Goal: Task Accomplishment & Management: Manage account settings

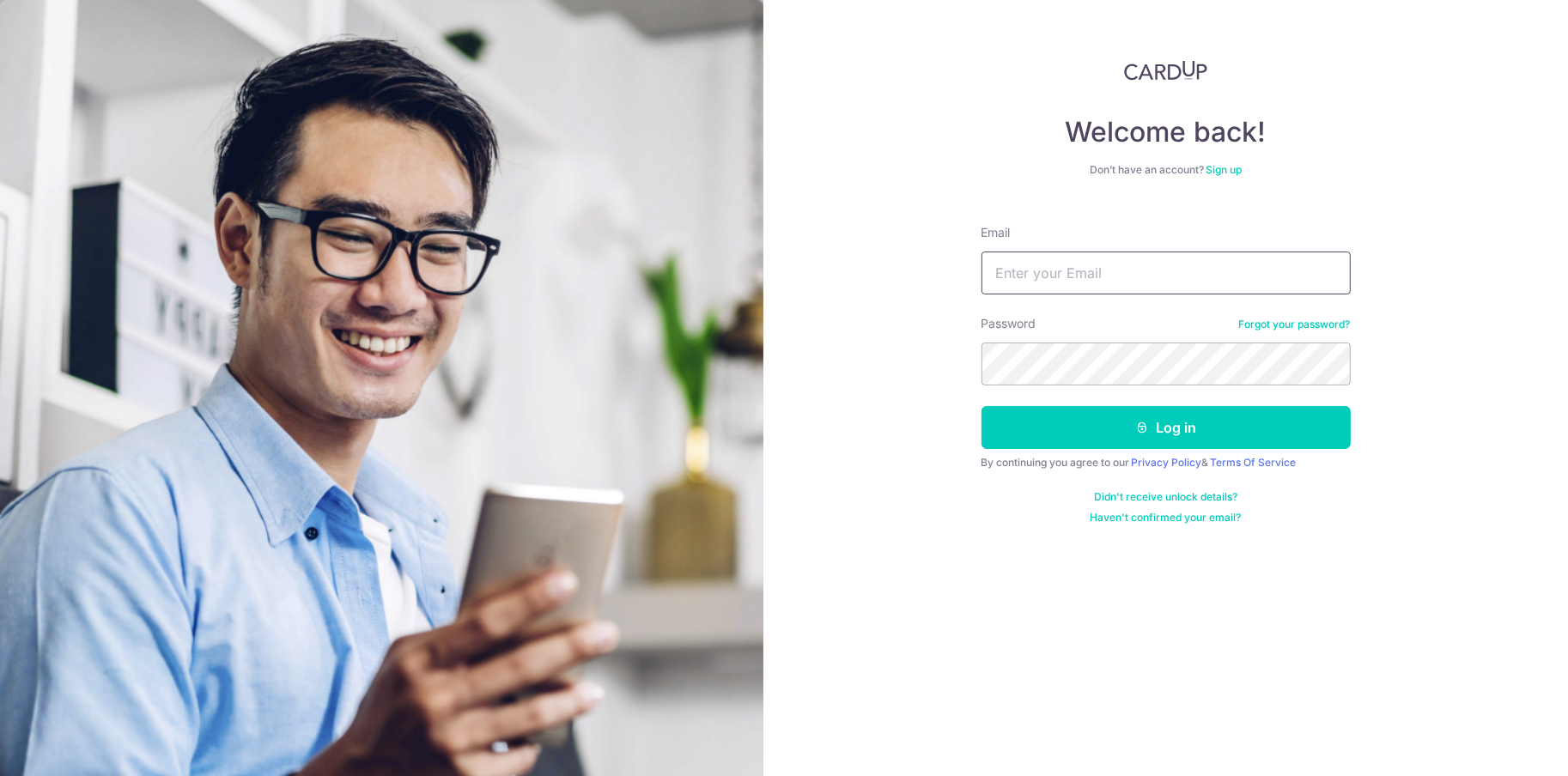
click at [1221, 251] on input "Email" at bounding box center [1165, 273] width 369 height 43
click at [1204, 271] on input "Email" at bounding box center [1165, 273] width 369 height 43
type input "[DOMAIN_NAME][EMAIL_ADDRESS][DOMAIN_NAME]"
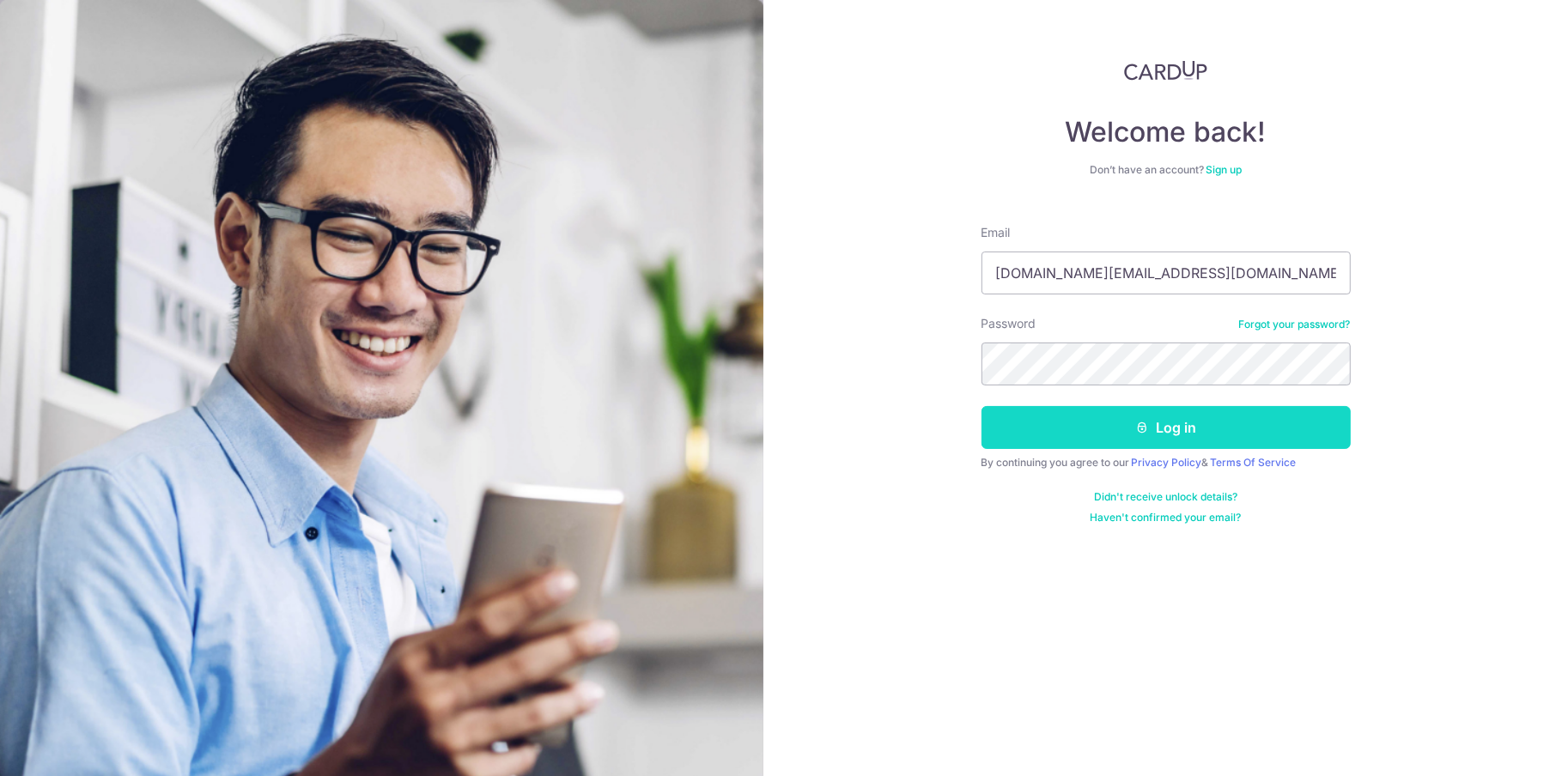
click at [1179, 423] on button "Log in" at bounding box center [1165, 428] width 369 height 43
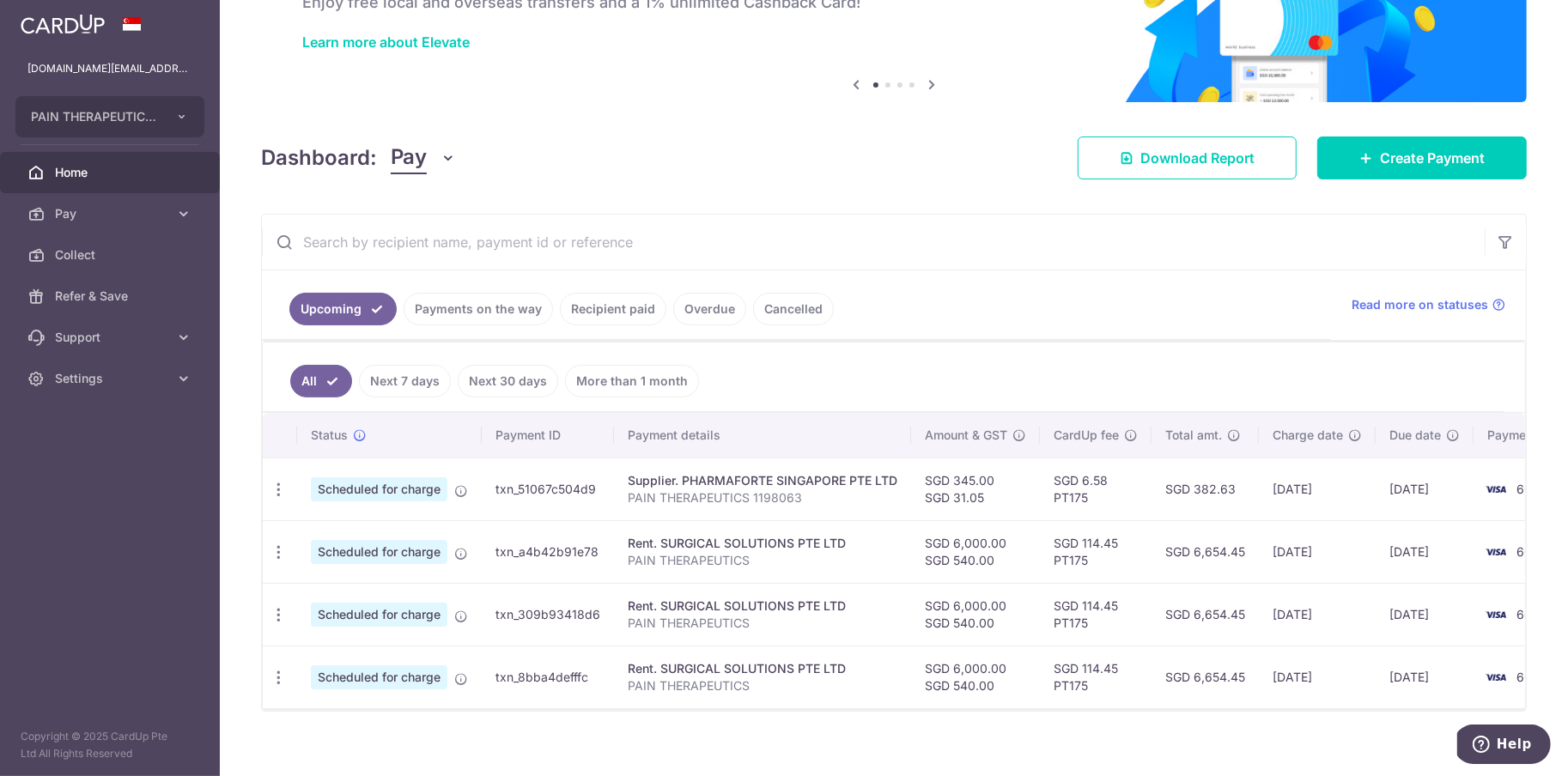
scroll to position [127, 0]
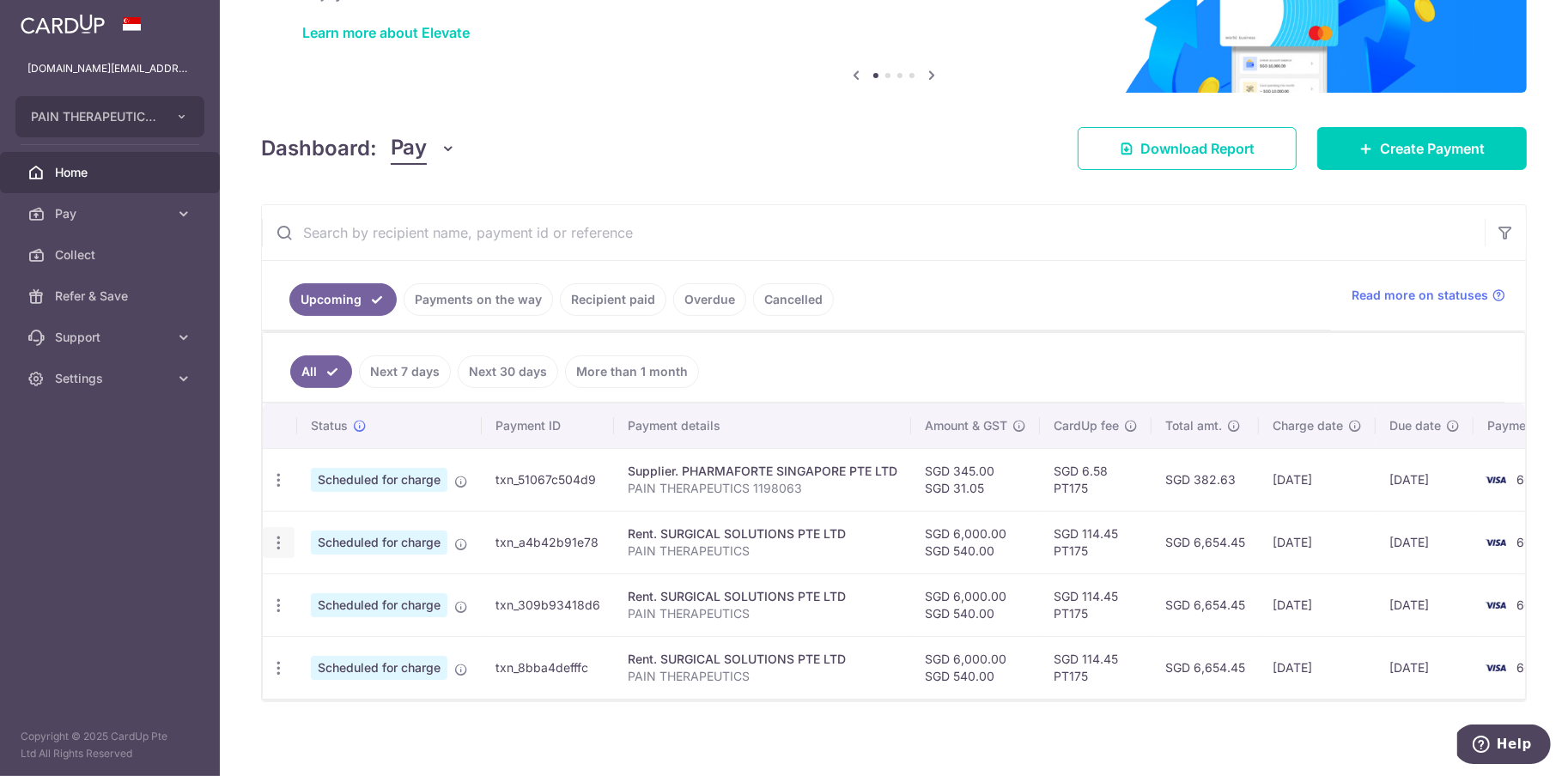
click at [272, 537] on icon "button" at bounding box center [278, 543] width 18 height 18
click at [353, 595] on link "Update payment" at bounding box center [352, 590] width 179 height 41
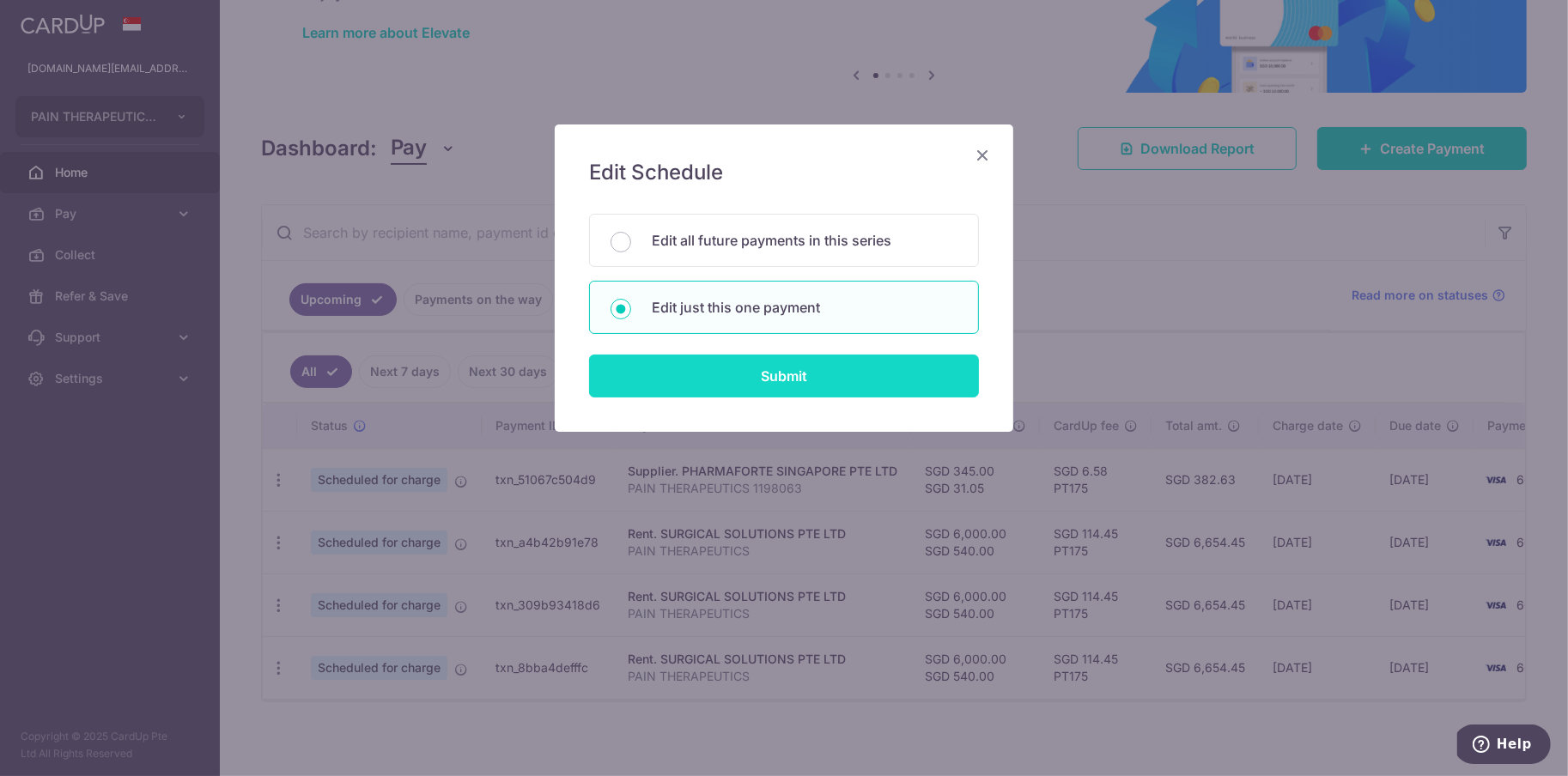
click at [704, 380] on input "Submit" at bounding box center [784, 376] width 390 height 43
radio input "true"
type input "6,000.00"
type input "540.00"
type input "01/10/2025"
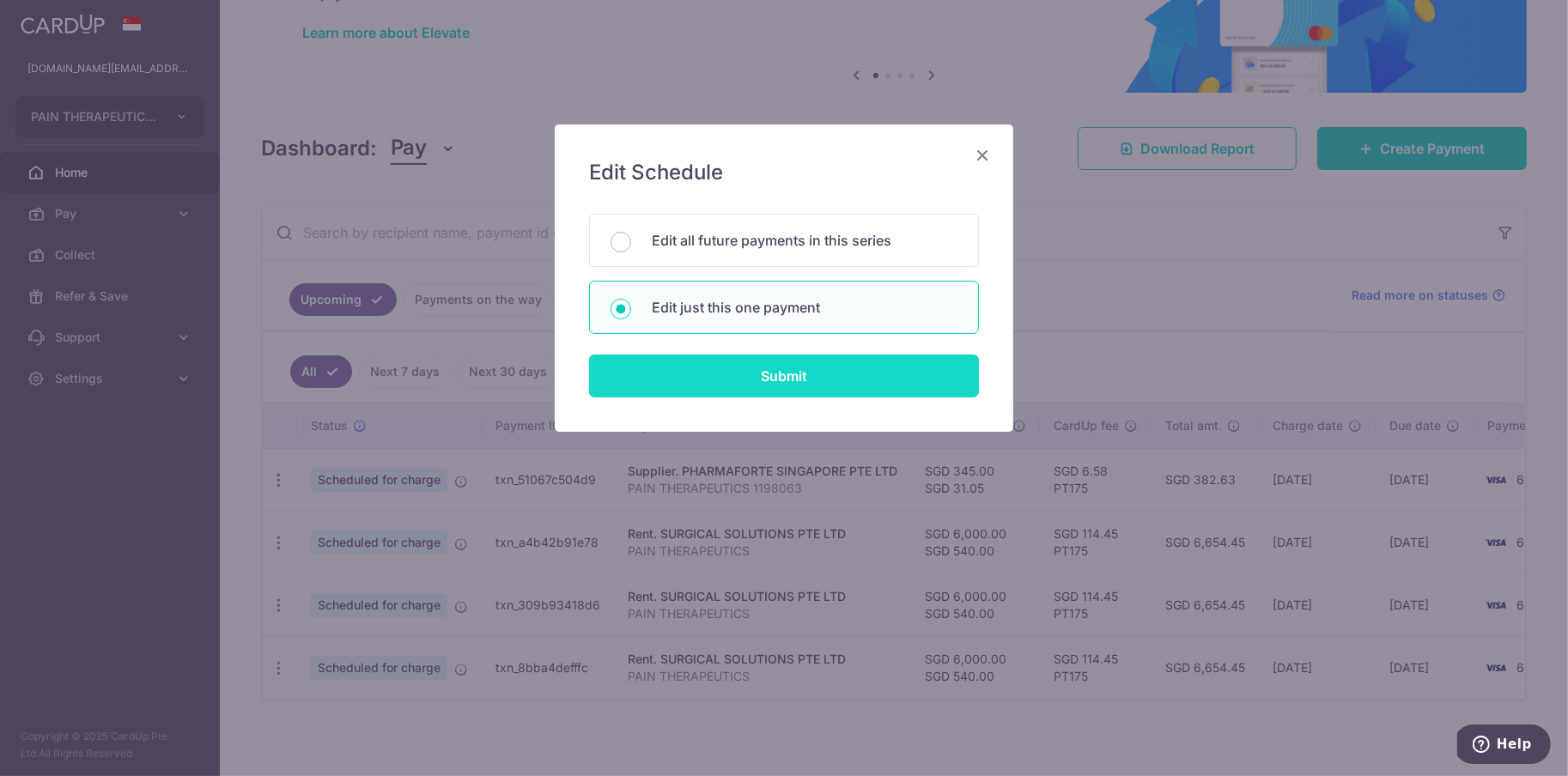
type input "PAIN THERAPEUTICS"
type input "URODOC"
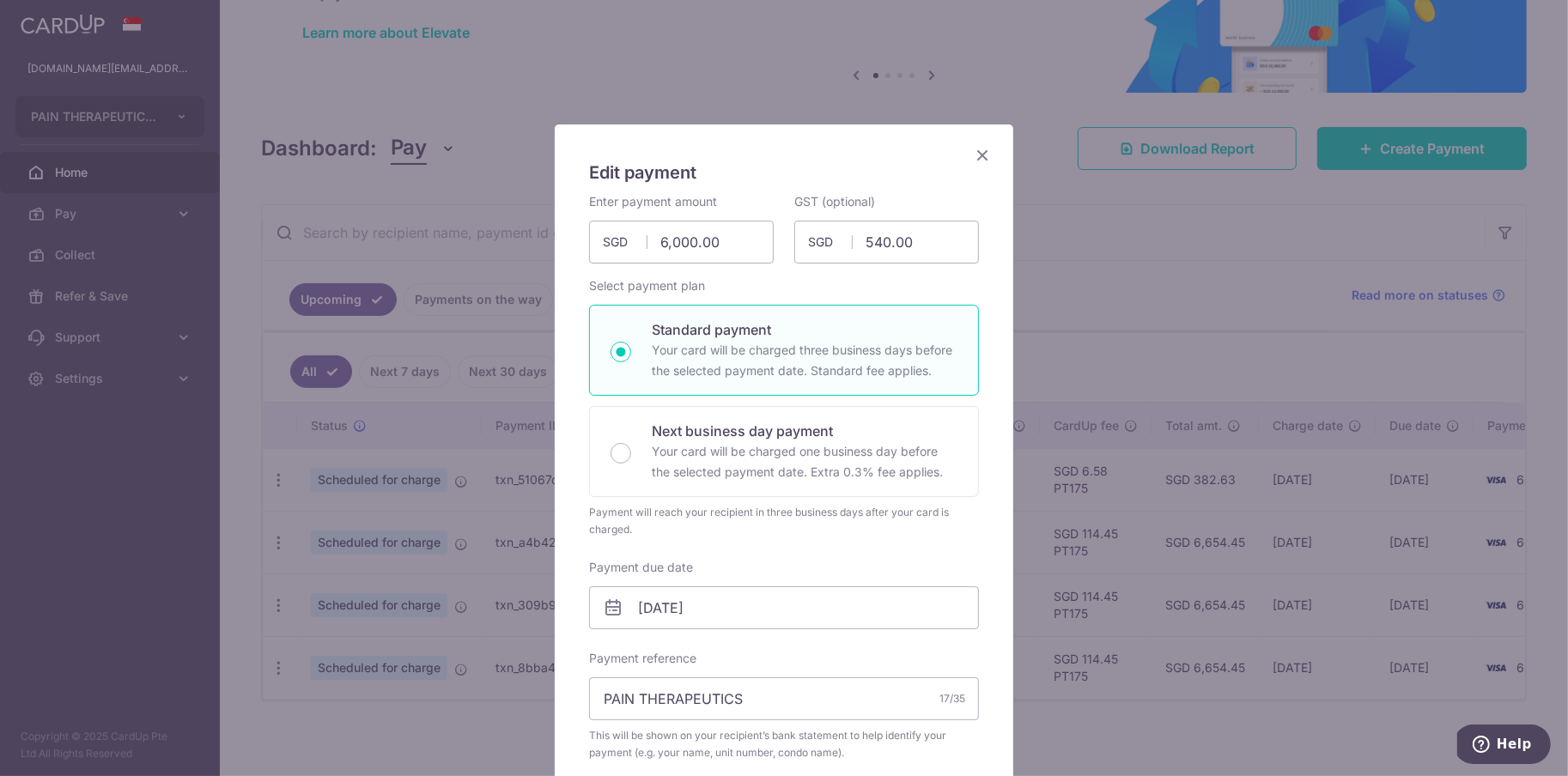
type input "PT175"
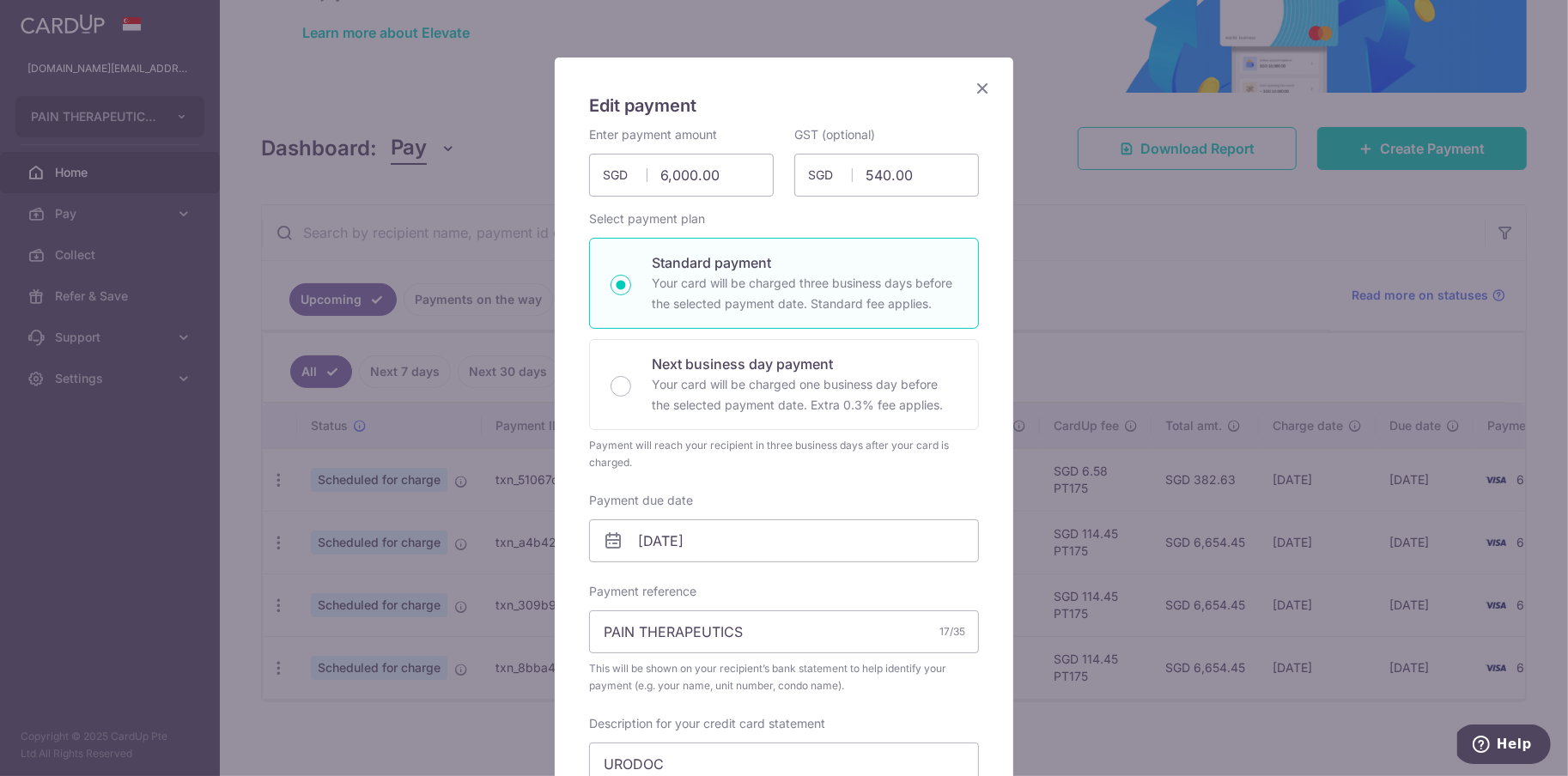
scroll to position [229, 0]
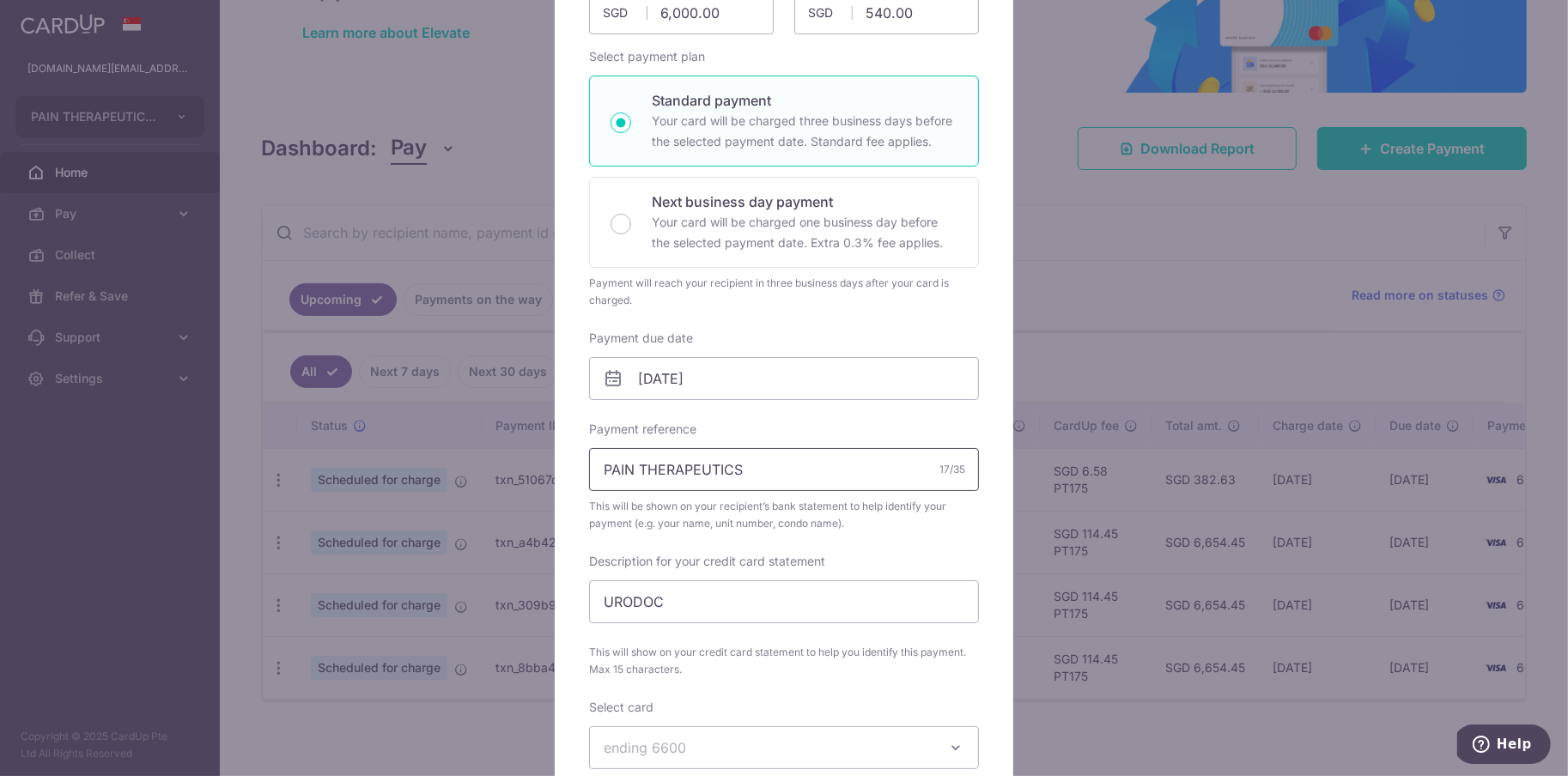
click at [784, 476] on input "PAIN THERAPEUTICS" at bounding box center [784, 470] width 390 height 43
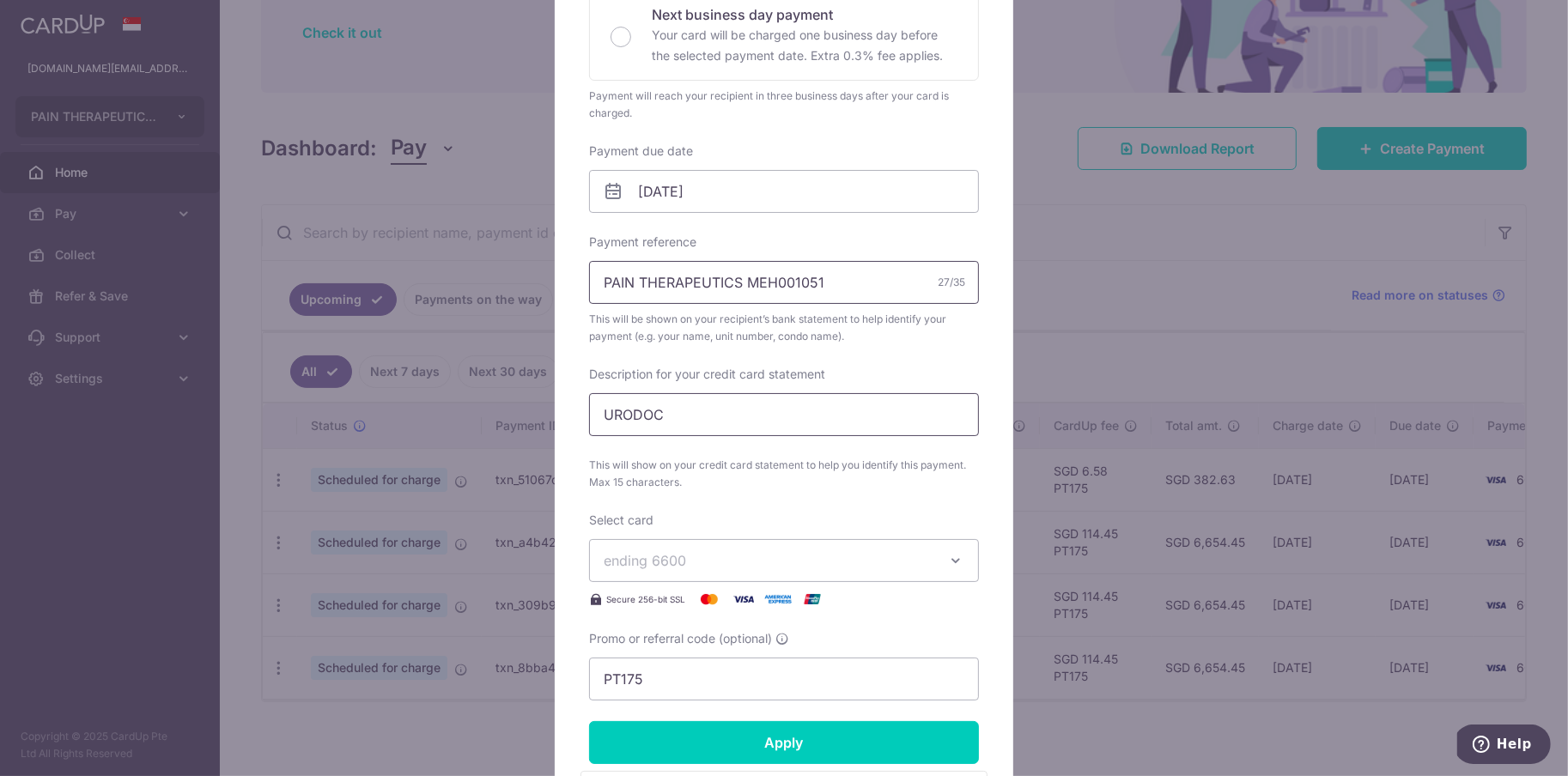
scroll to position [419, 0]
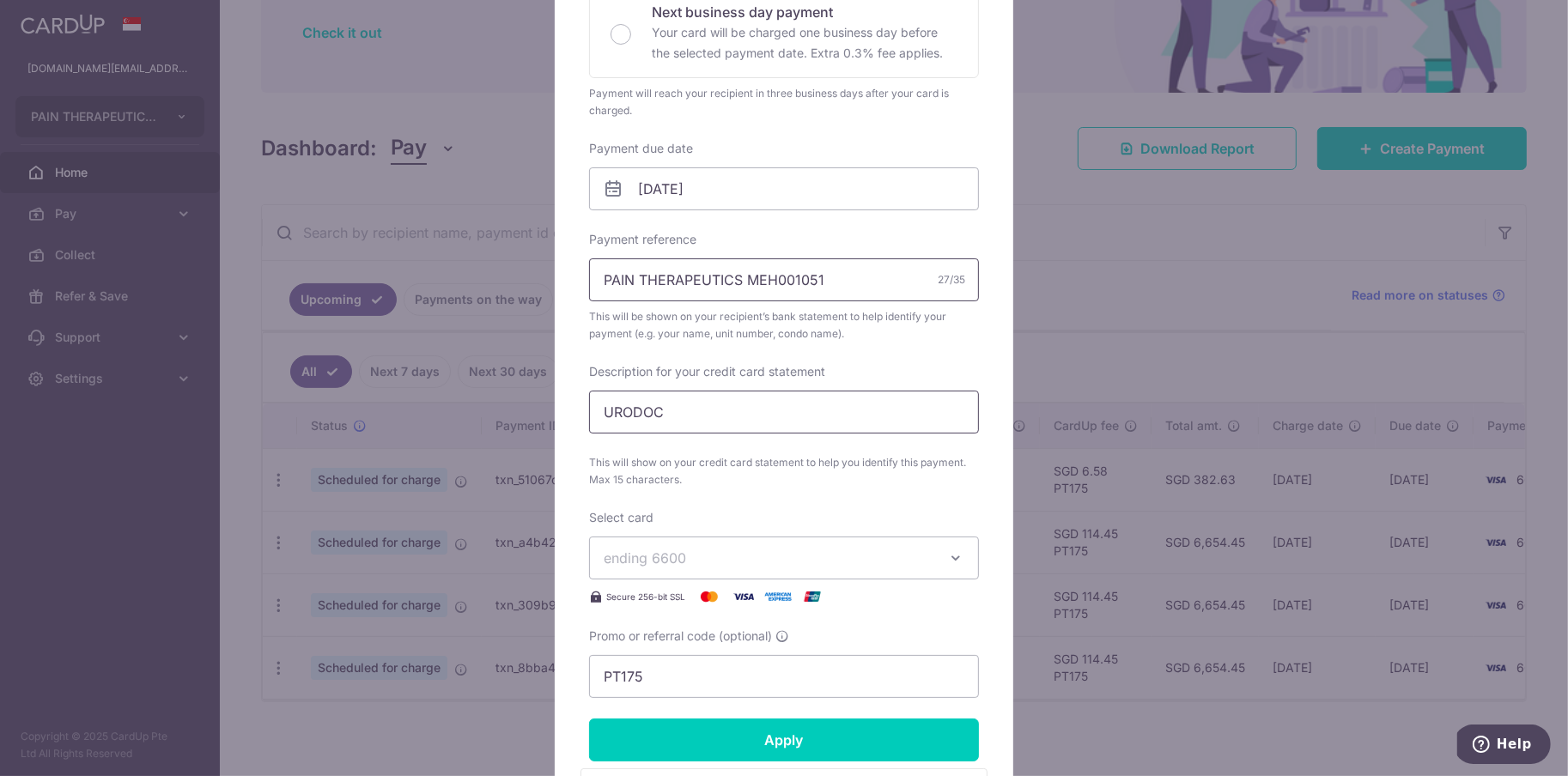
type input "PAIN THERAPEUTICS MEH001051"
click at [788, 411] on input "URODOC" at bounding box center [784, 412] width 390 height 43
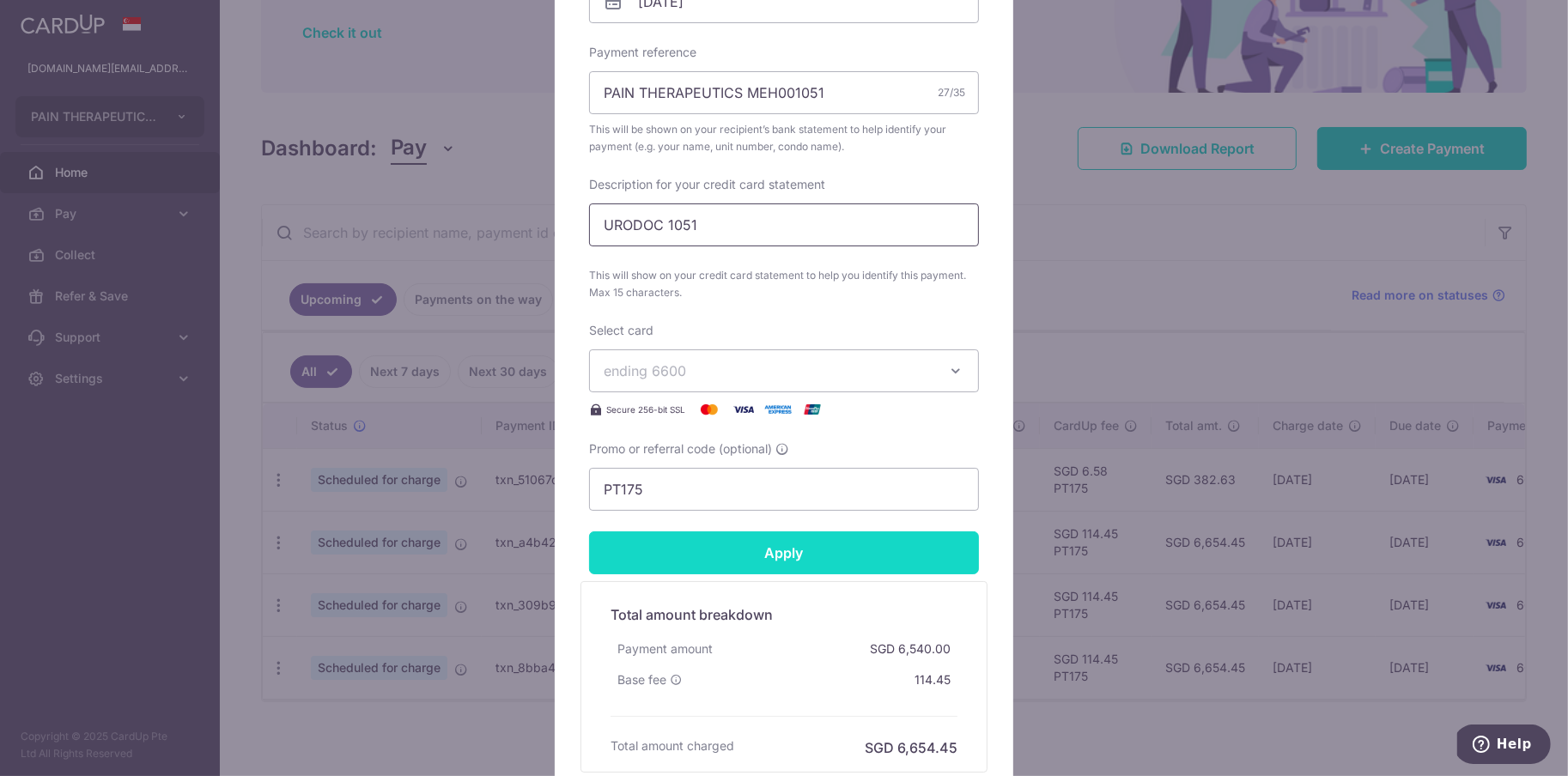
scroll to position [610, 0]
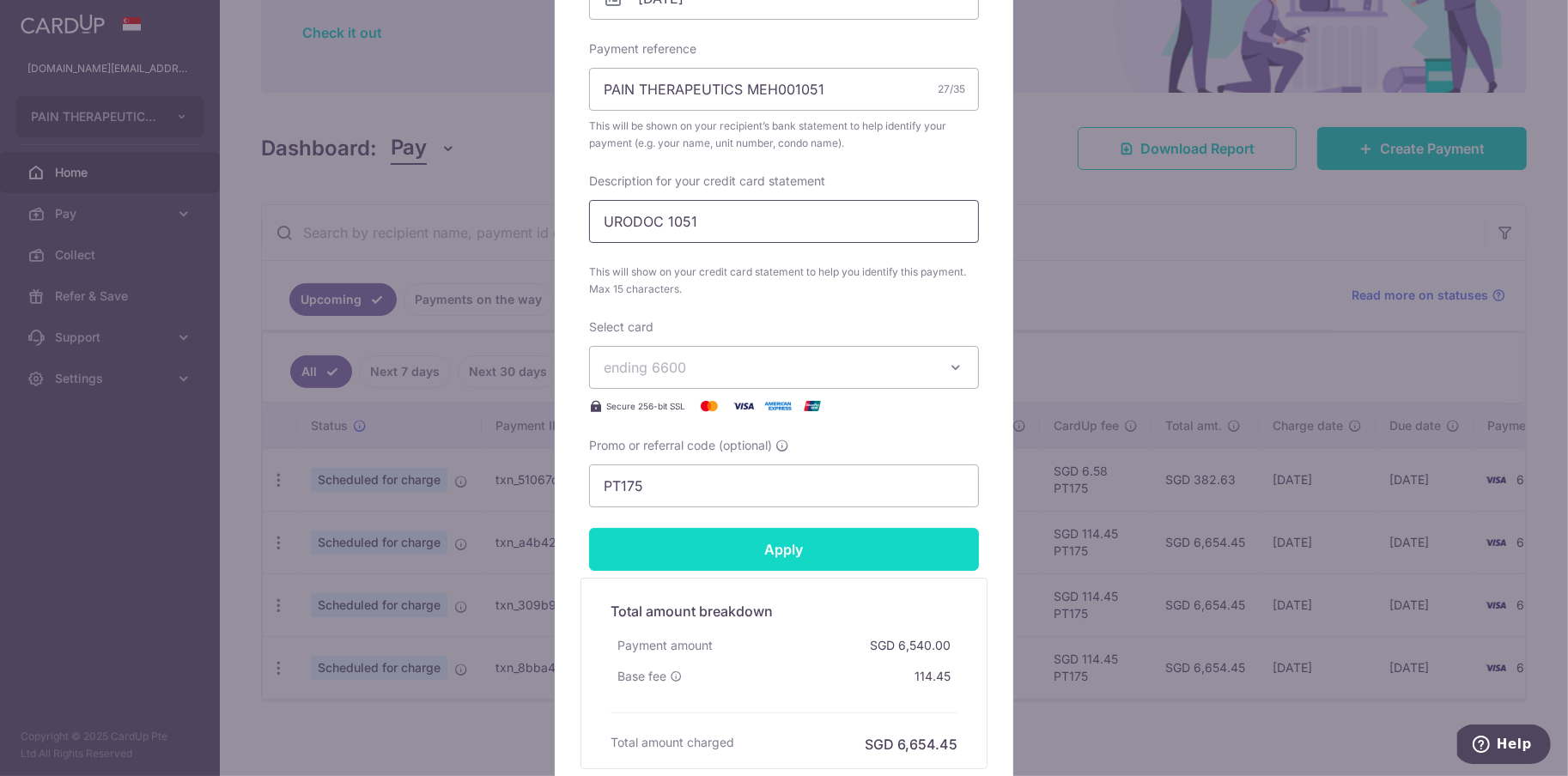
type input "URODOC 1051"
click at [786, 563] on input "Apply" at bounding box center [784, 550] width 390 height 43
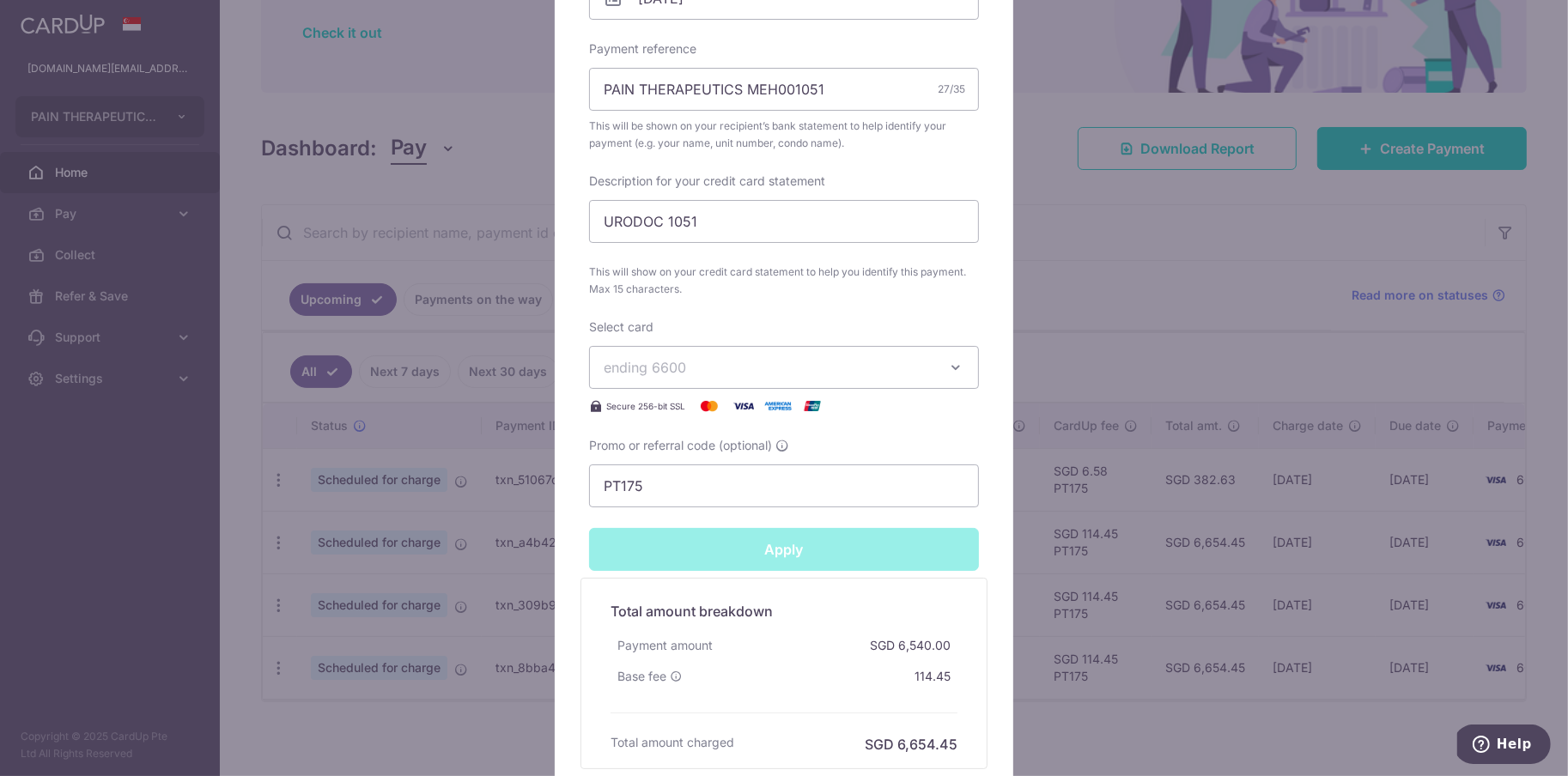
type input "Successfully Applied"
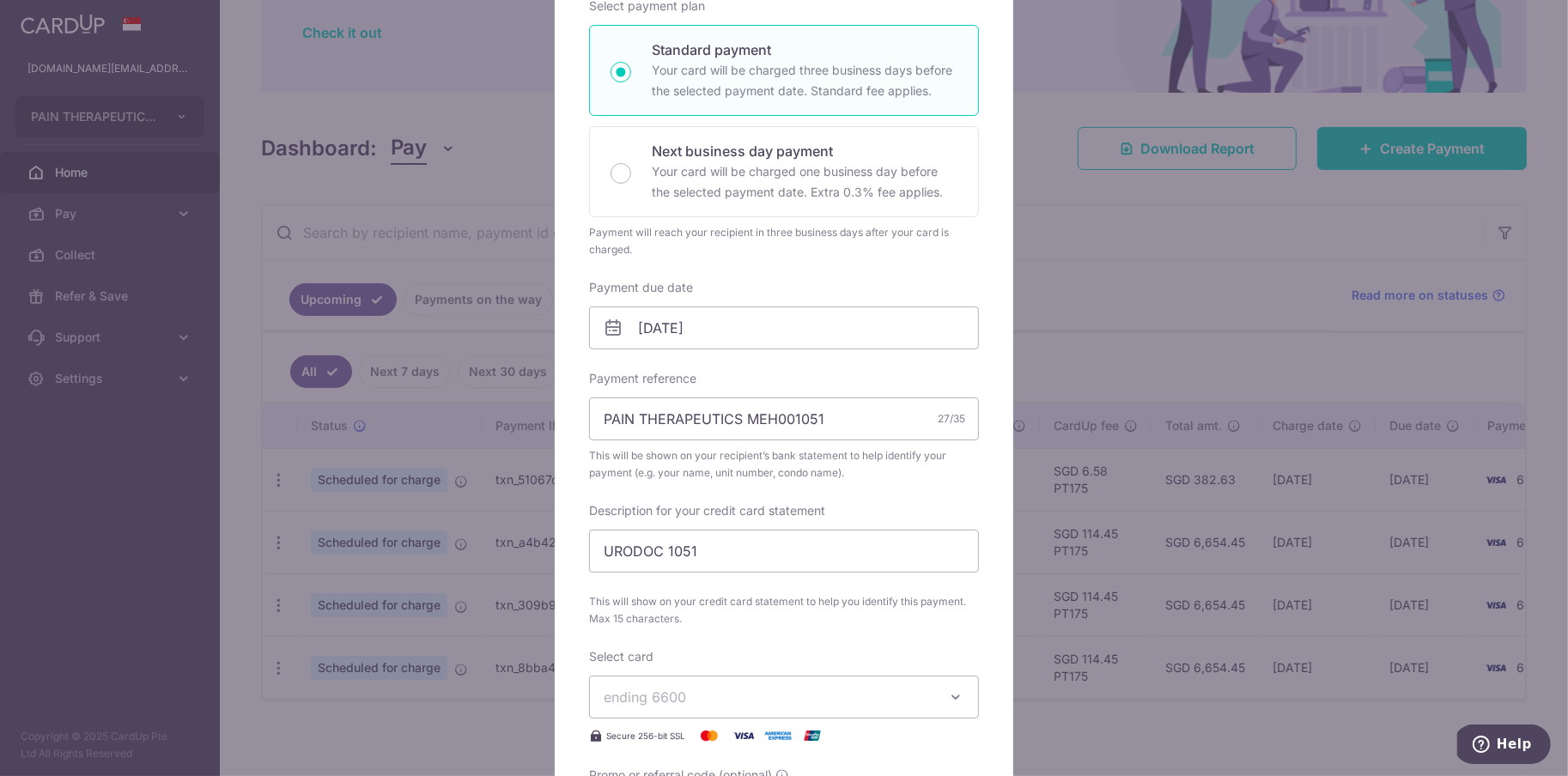
scroll to position [314, 0]
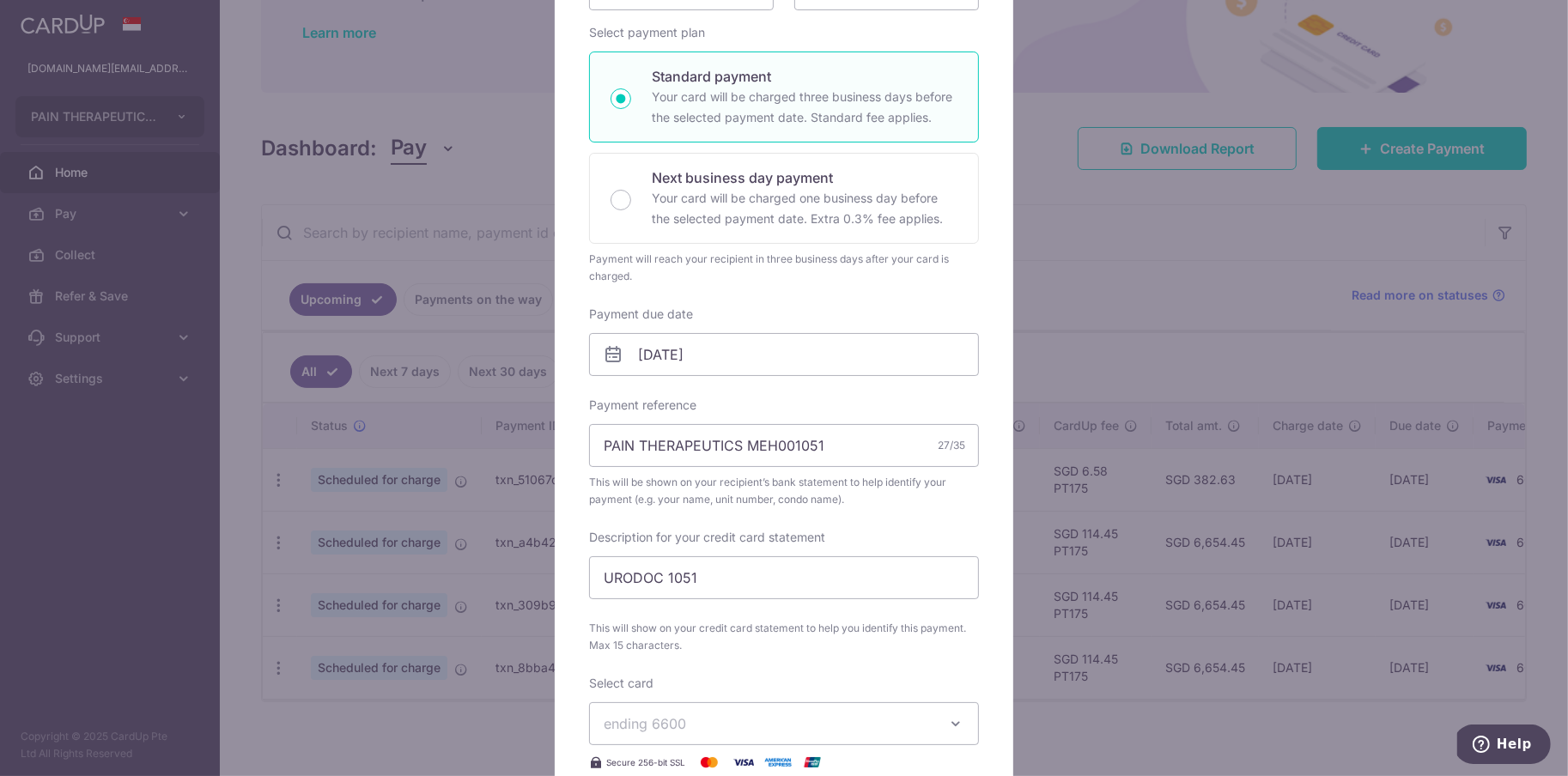
click at [1090, 336] on div "Edit payment By clicking apply, you will make changes to all payments to SURGIC…" at bounding box center [784, 388] width 1568 height 776
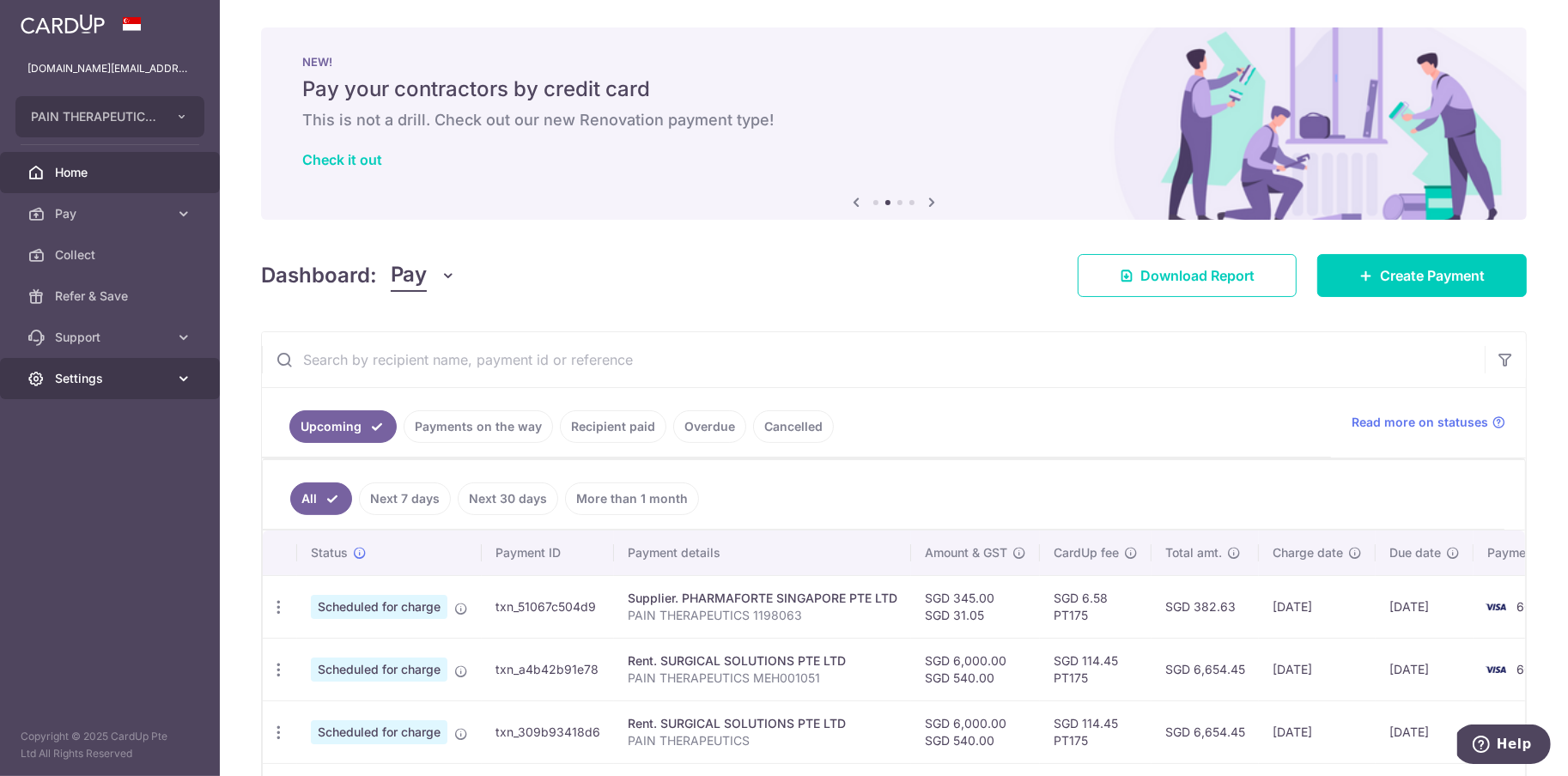
click at [153, 392] on link "Settings" at bounding box center [110, 378] width 219 height 41
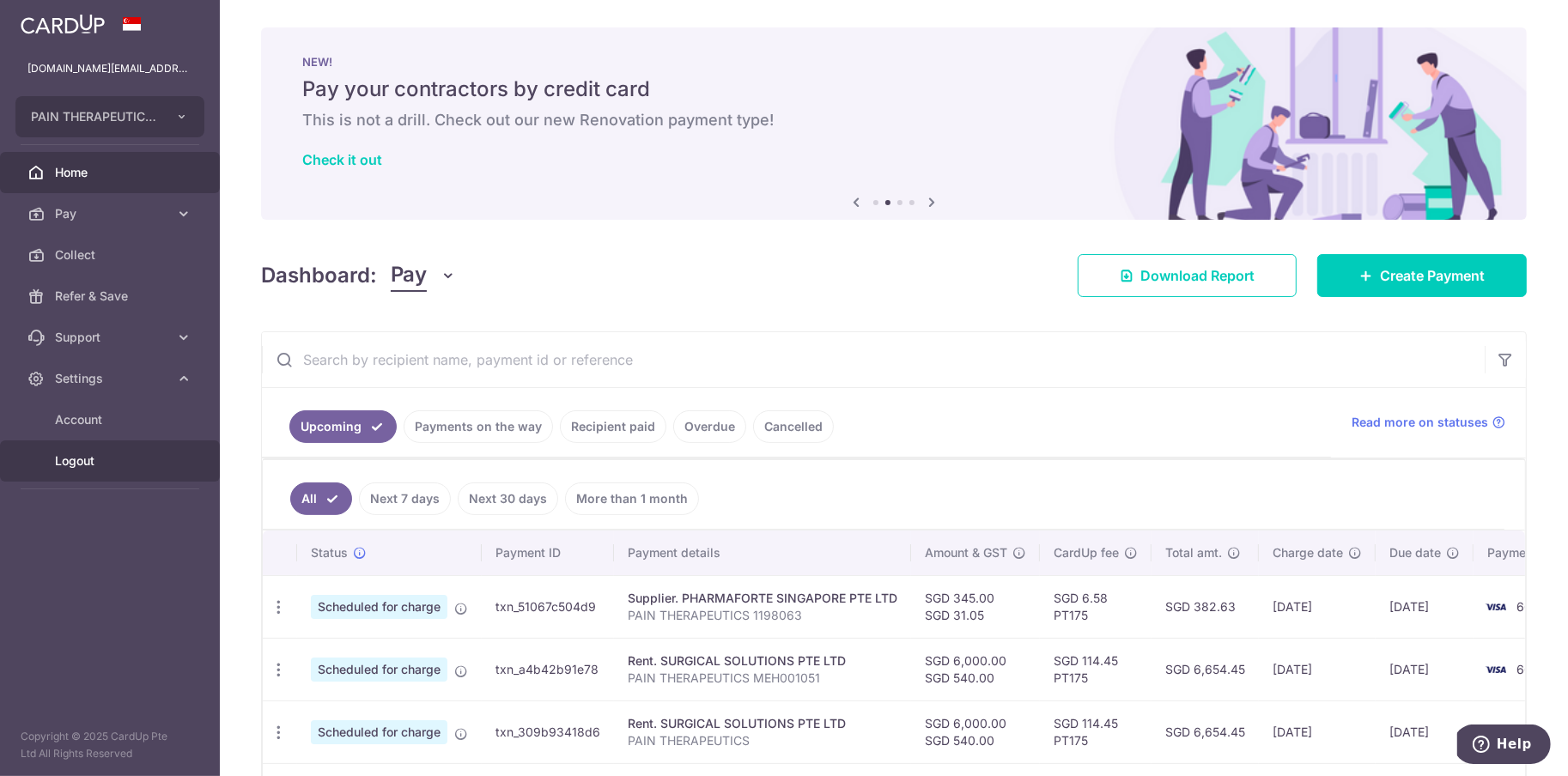
click at [94, 463] on span "Logout" at bounding box center [111, 461] width 113 height 17
